Goal: Navigation & Orientation: Find specific page/section

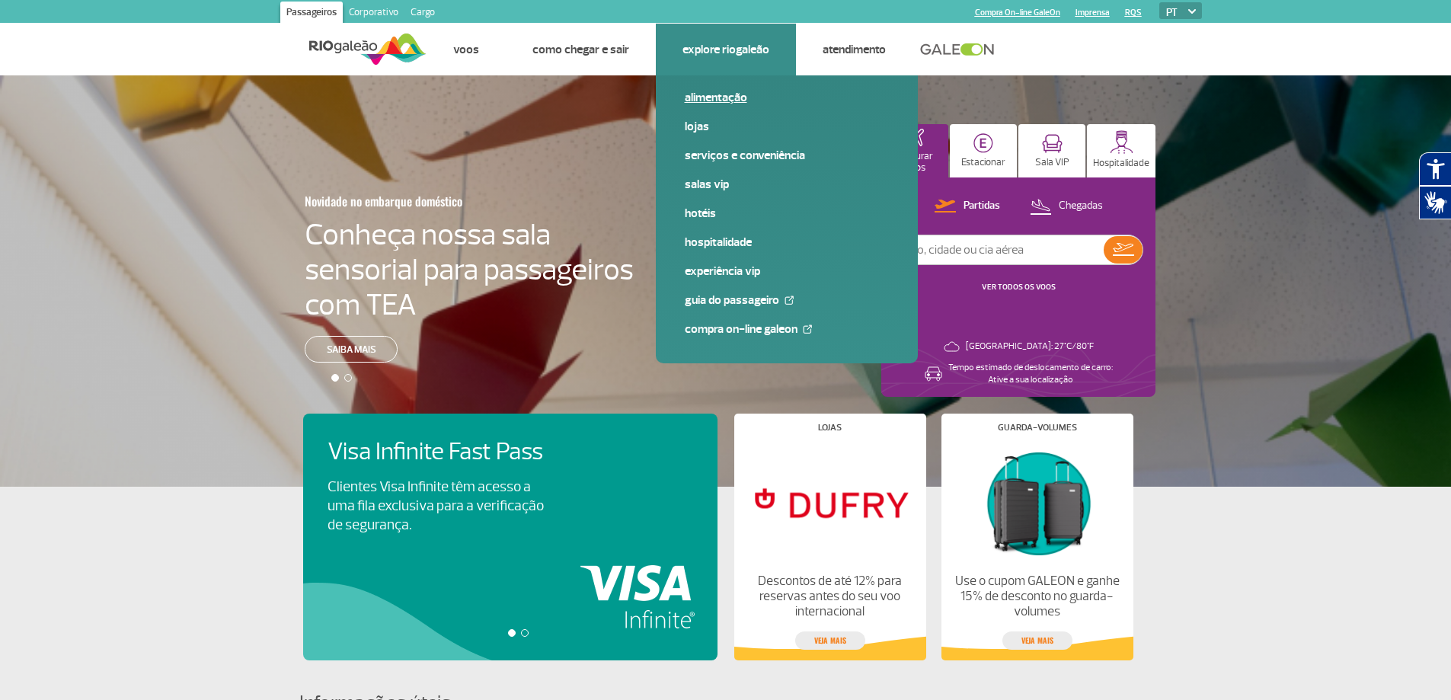
click at [726, 101] on link "Alimentação" at bounding box center [787, 97] width 204 height 17
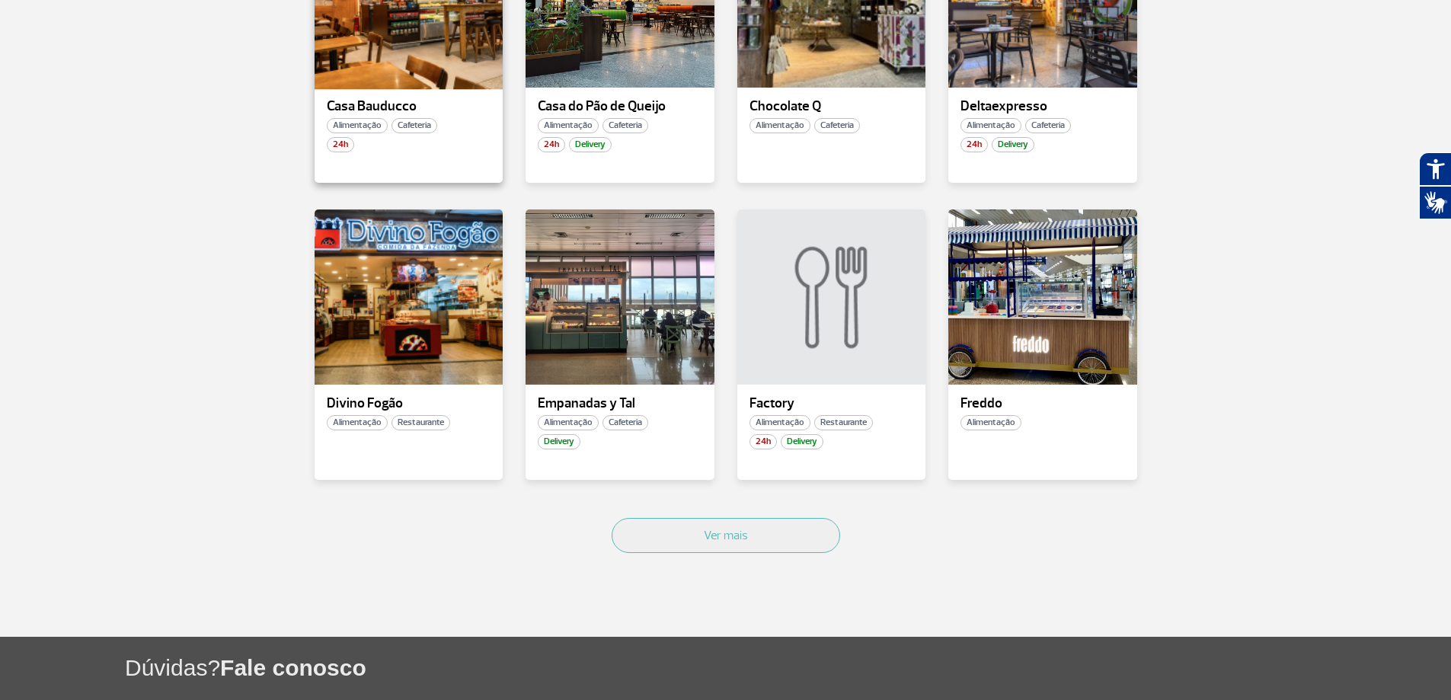
scroll to position [889, 0]
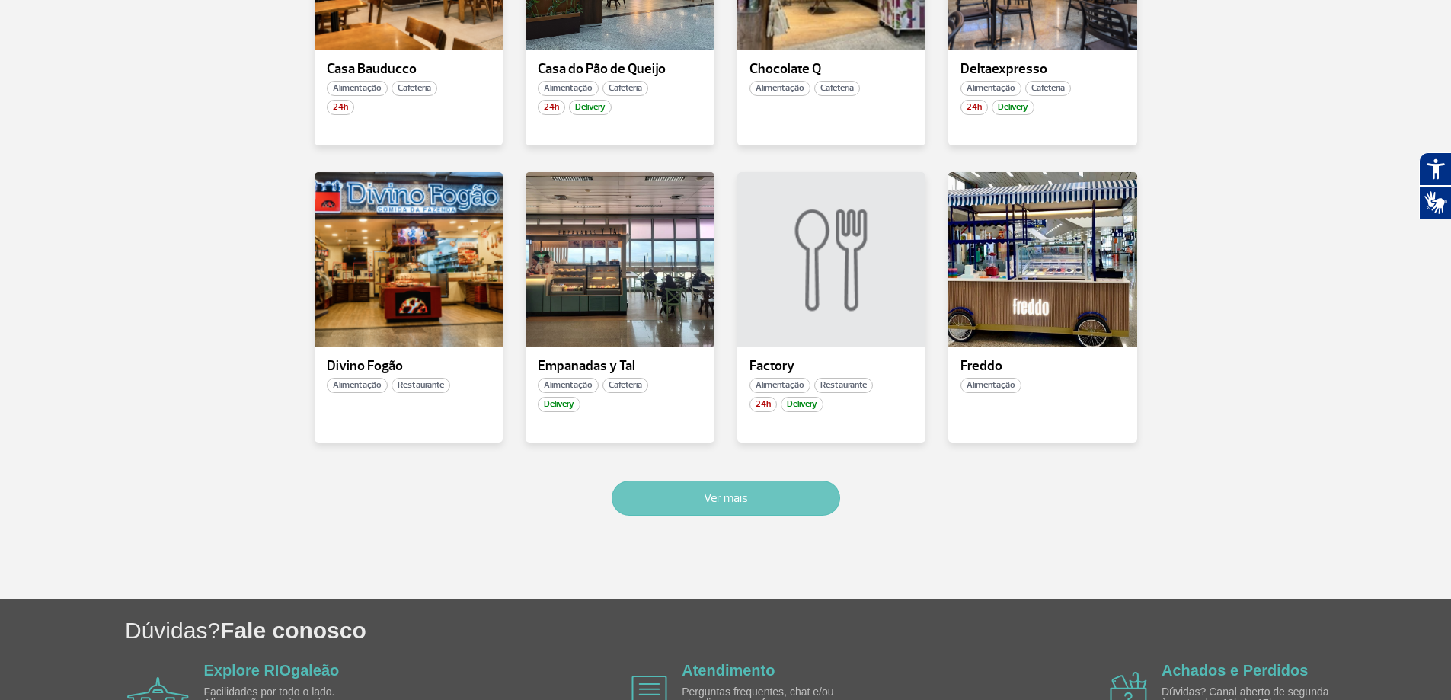
click at [709, 499] on button "Ver mais" at bounding box center [725, 497] width 228 height 35
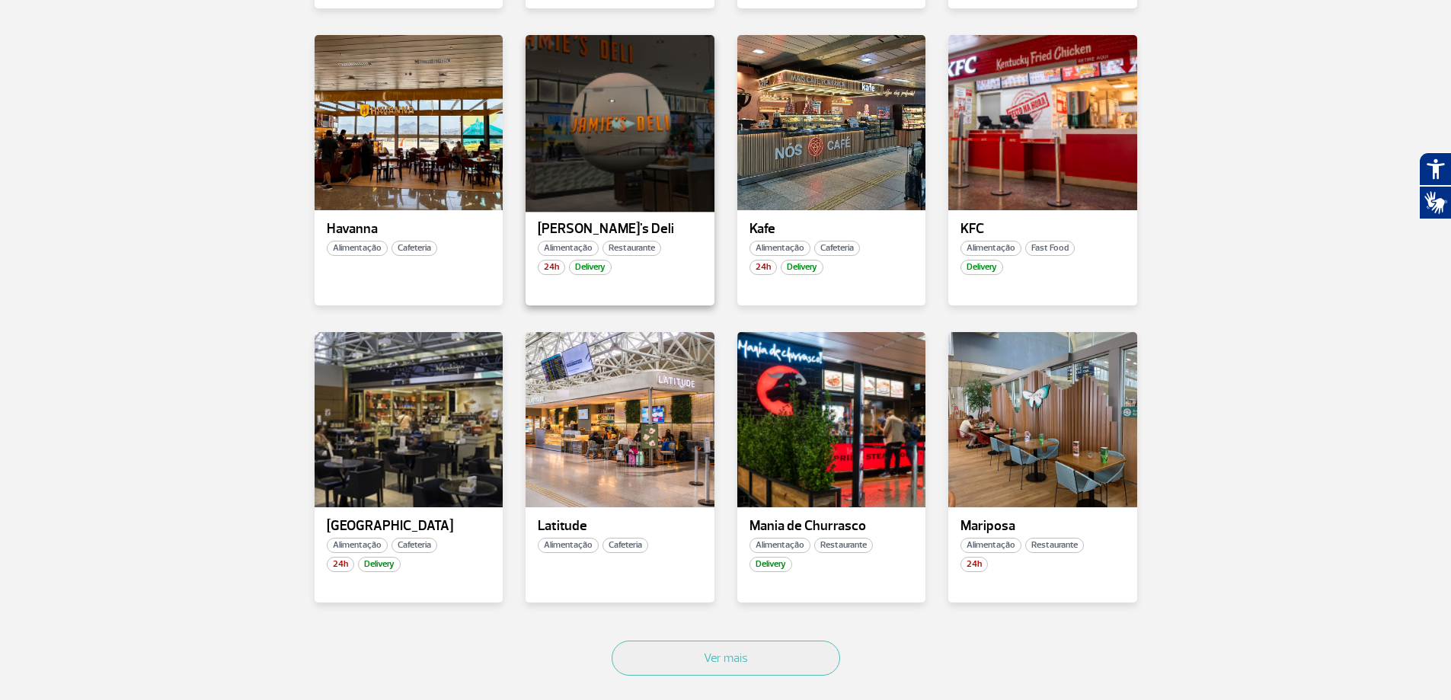
scroll to position [1671, 0]
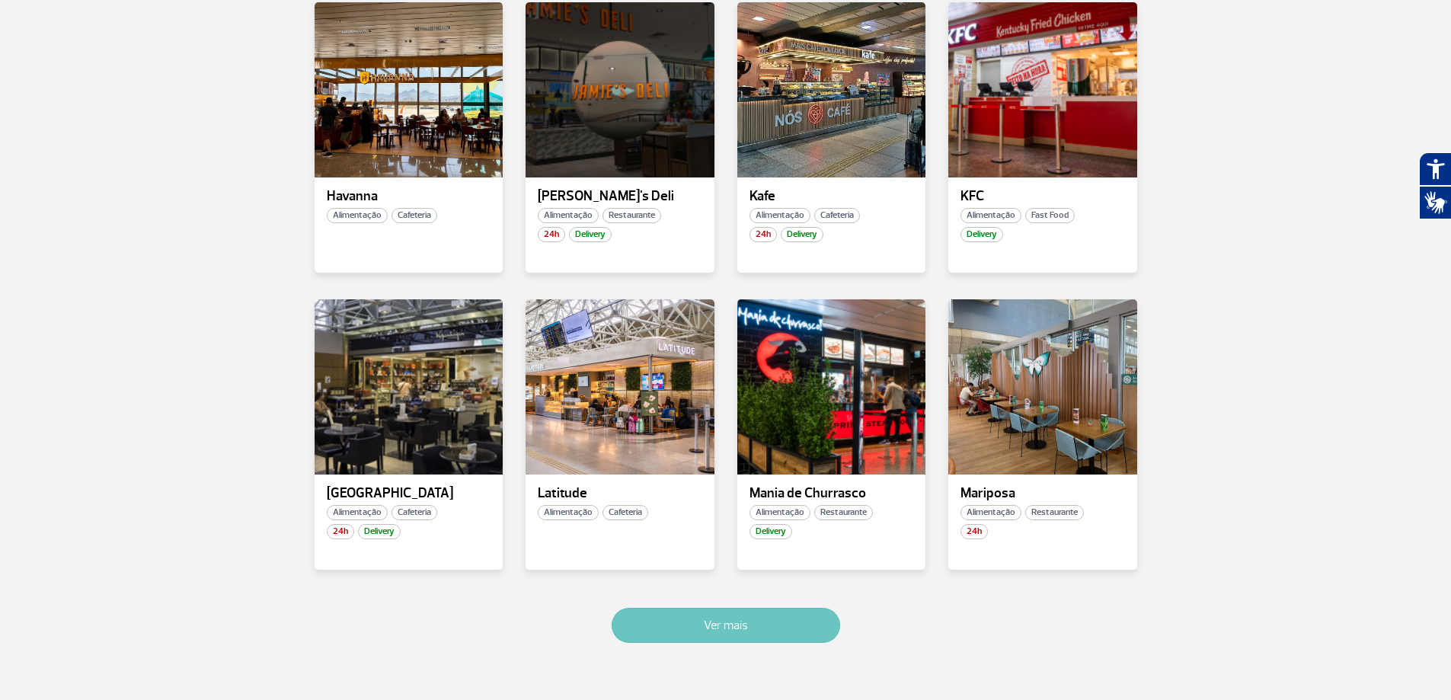
click at [651, 619] on button "Ver mais" at bounding box center [725, 625] width 228 height 35
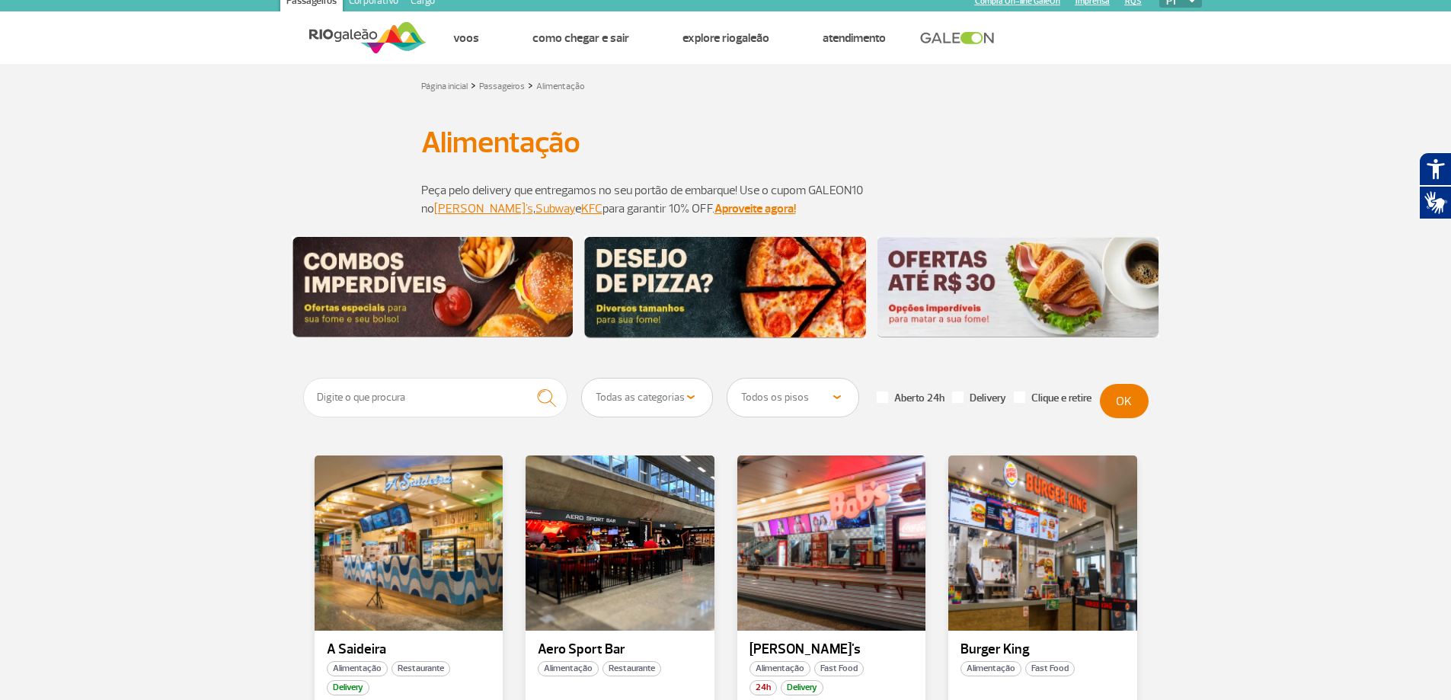
scroll to position [0, 0]
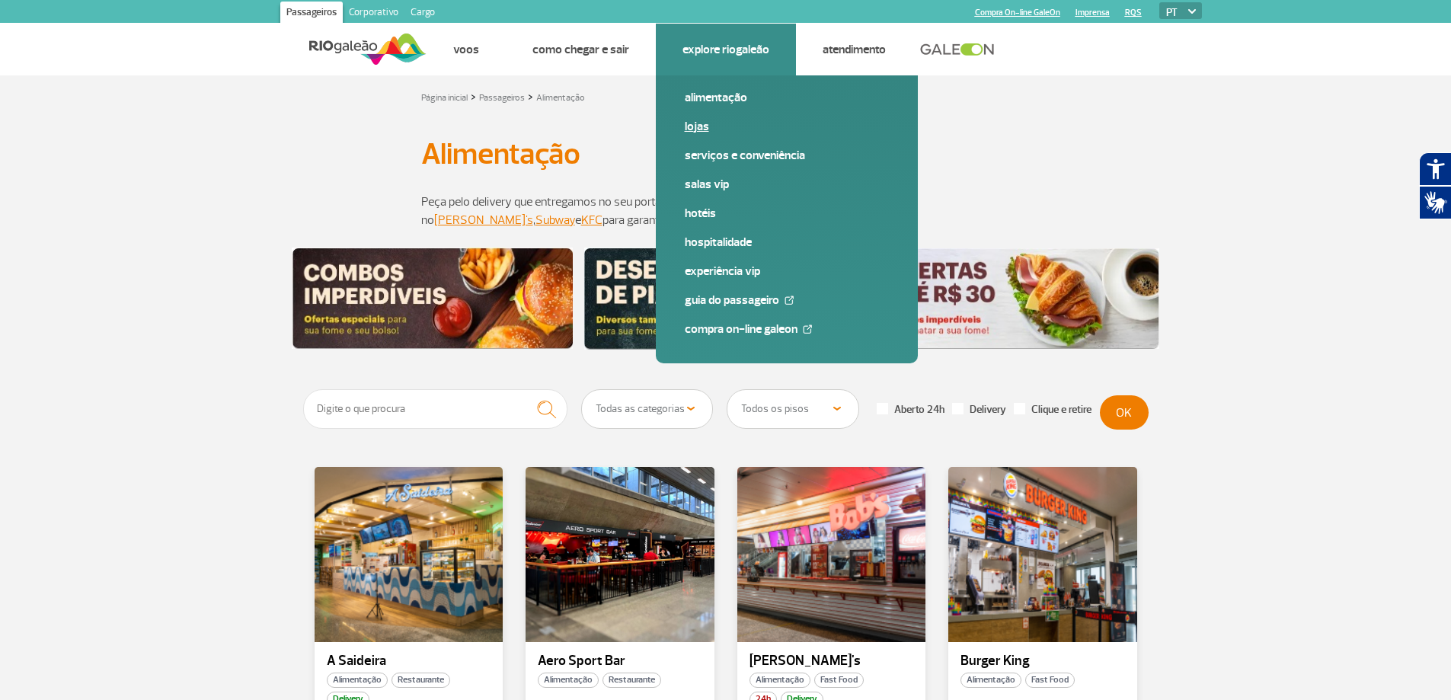
click at [705, 124] on link "Lojas" at bounding box center [787, 126] width 204 height 17
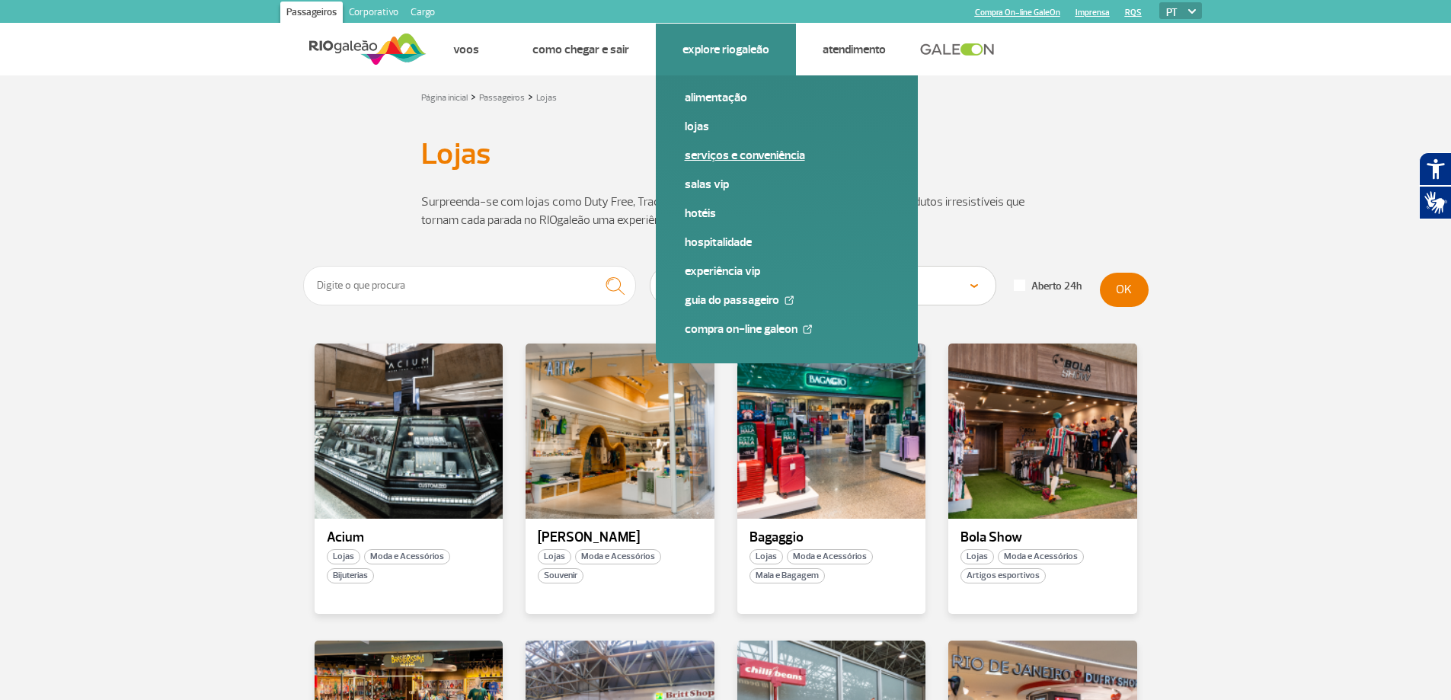
click at [783, 155] on link "Serviços e Conveniência" at bounding box center [787, 155] width 204 height 17
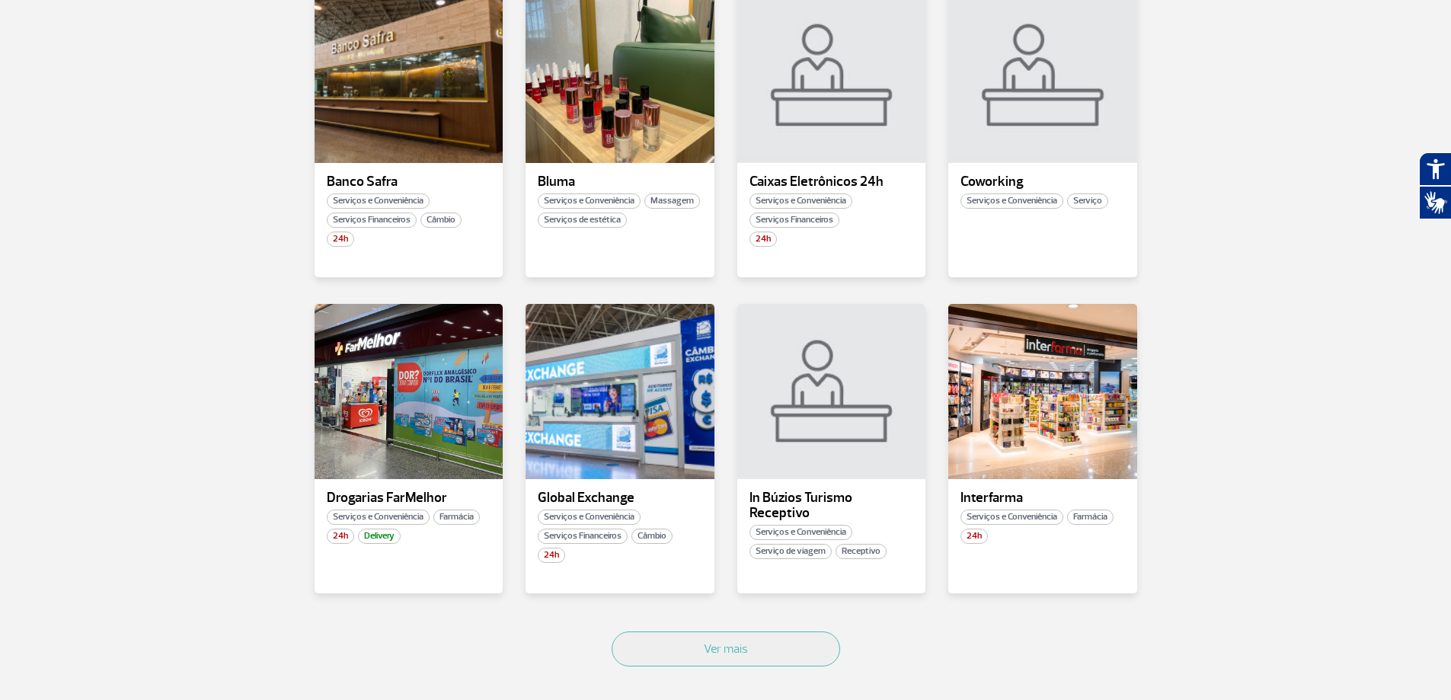
scroll to position [761, 0]
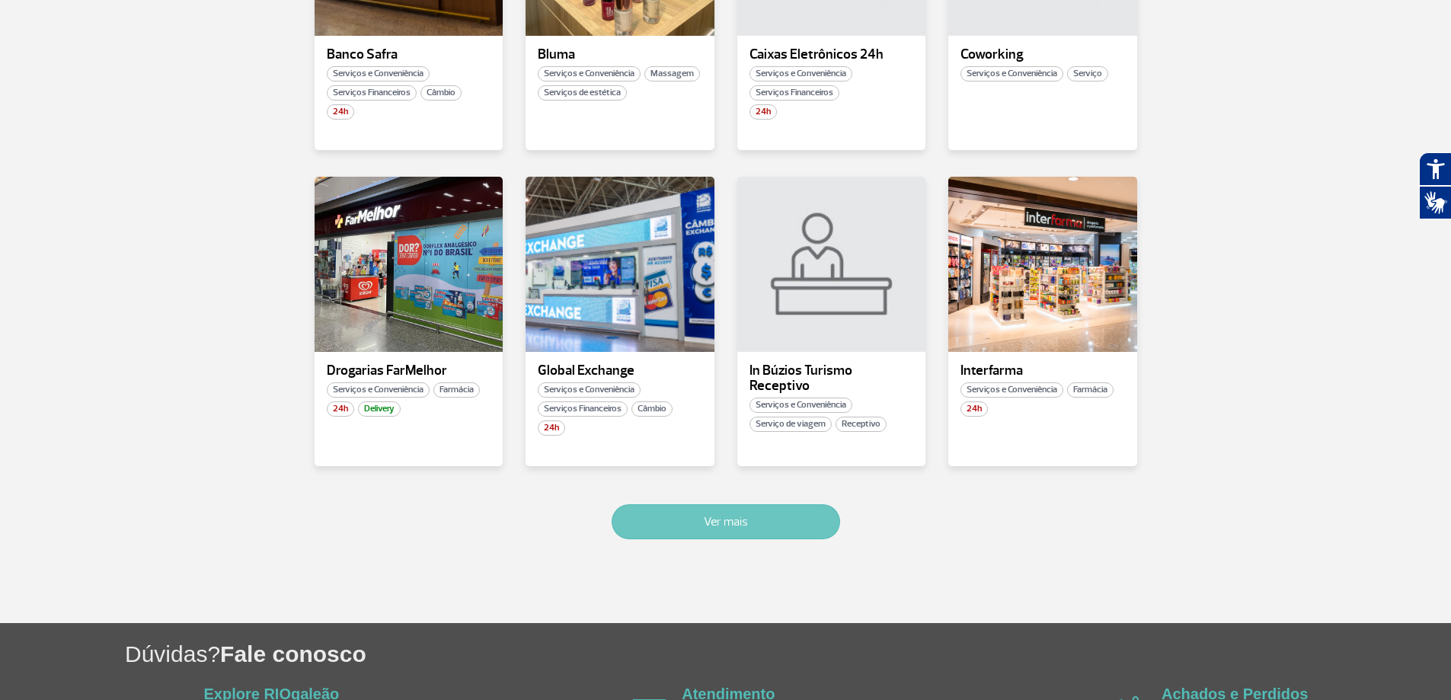
click at [814, 508] on button "Ver mais" at bounding box center [725, 521] width 228 height 35
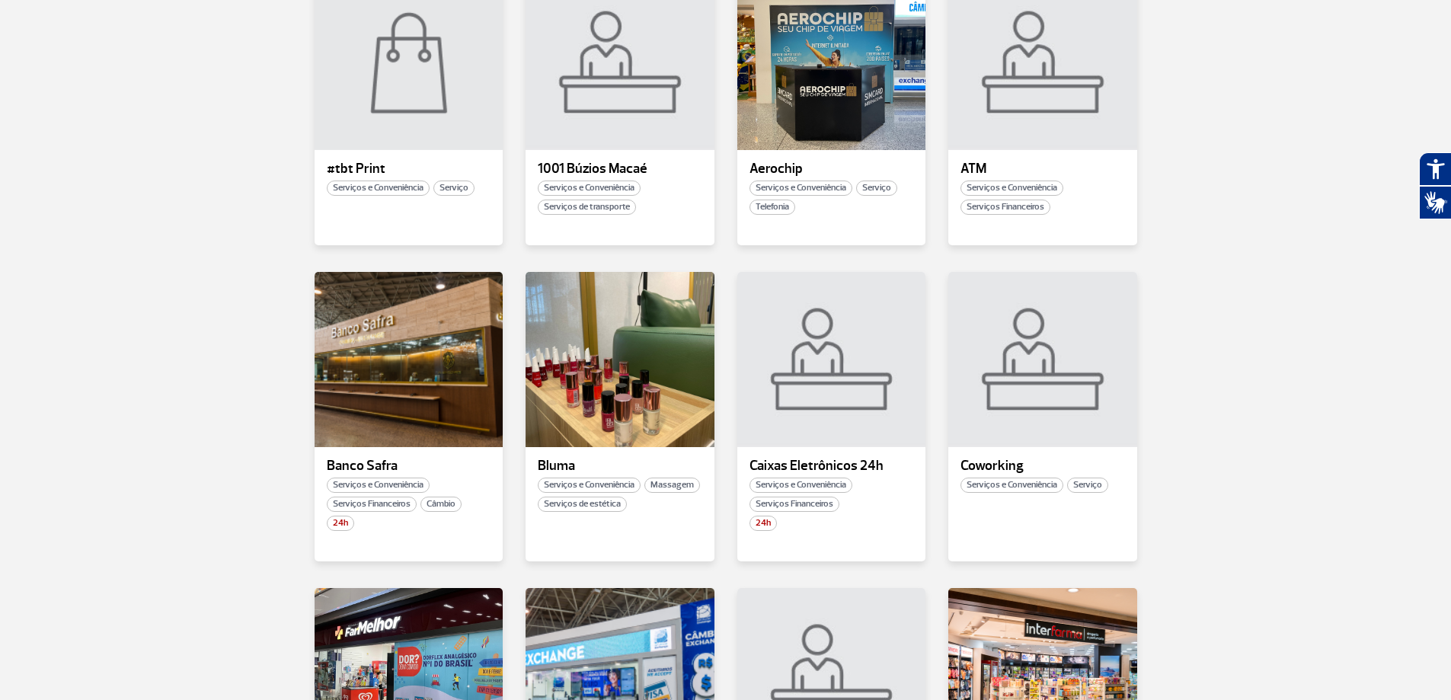
scroll to position [0, 0]
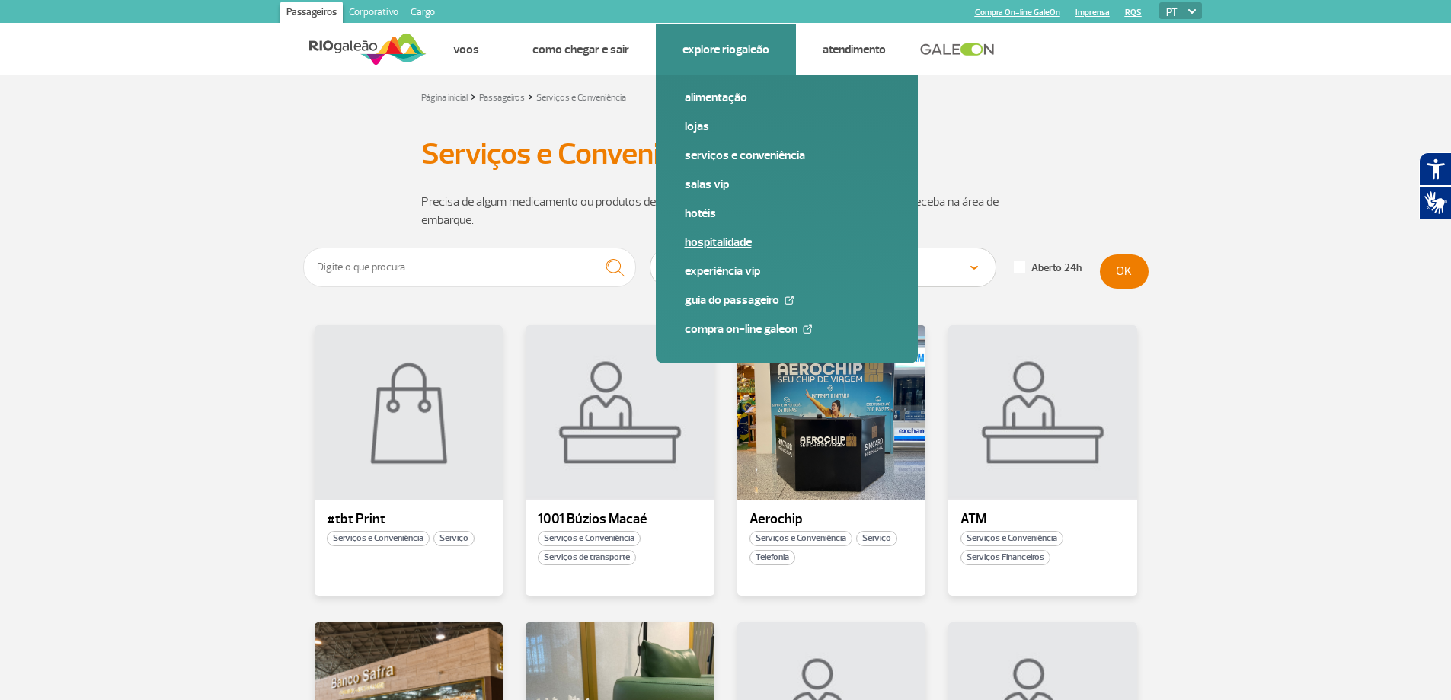
click at [717, 239] on link "Hospitalidade" at bounding box center [787, 242] width 204 height 17
